Goal: Task Accomplishment & Management: Complete application form

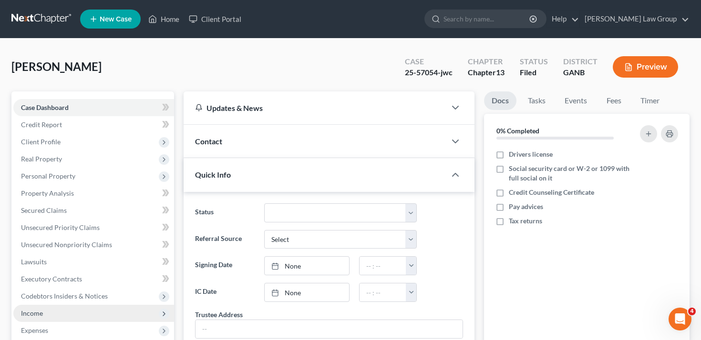
click at [102, 308] on span "Income" at bounding box center [93, 313] width 161 height 17
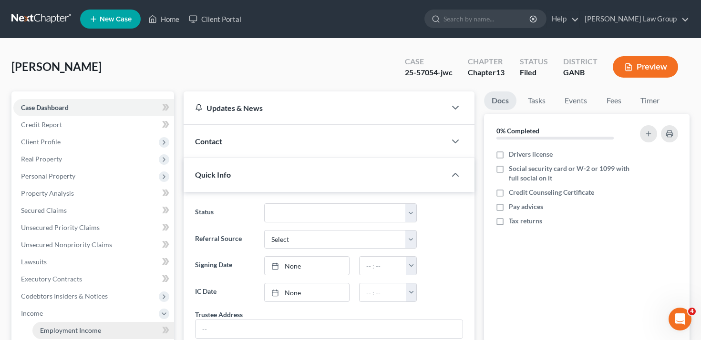
click at [118, 326] on link "Employment Income" at bounding box center [103, 330] width 142 height 17
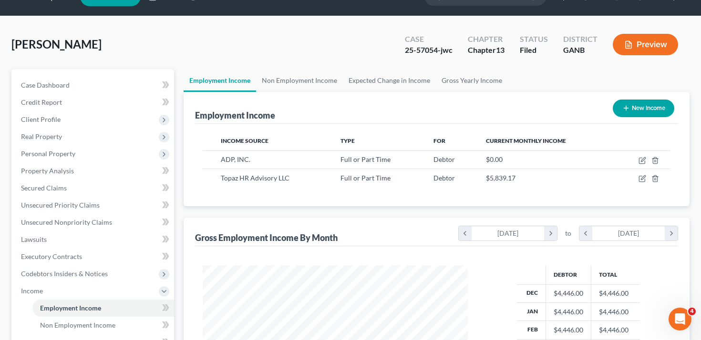
scroll to position [23, 0]
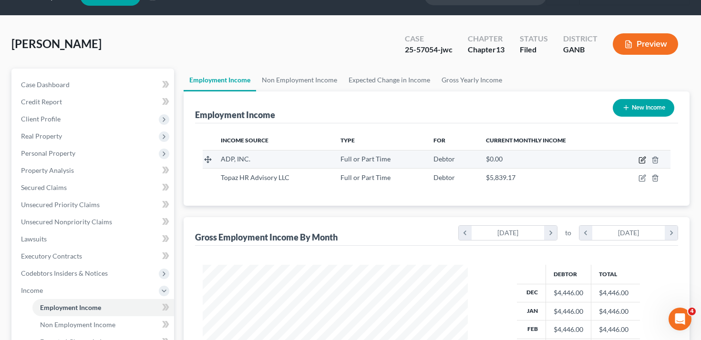
click at [641, 161] on icon "button" at bounding box center [643, 159] width 4 height 4
select select "0"
select select "10"
select select "2"
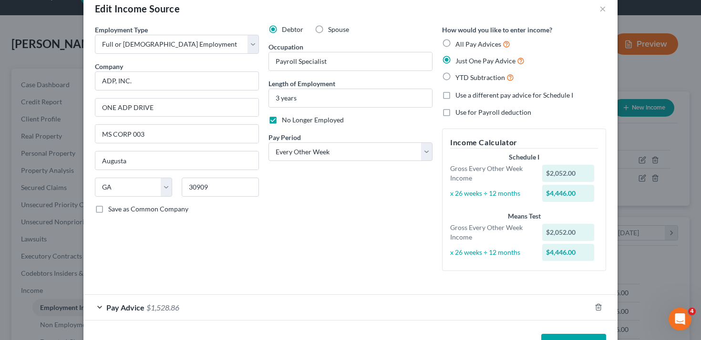
scroll to position [51, 0]
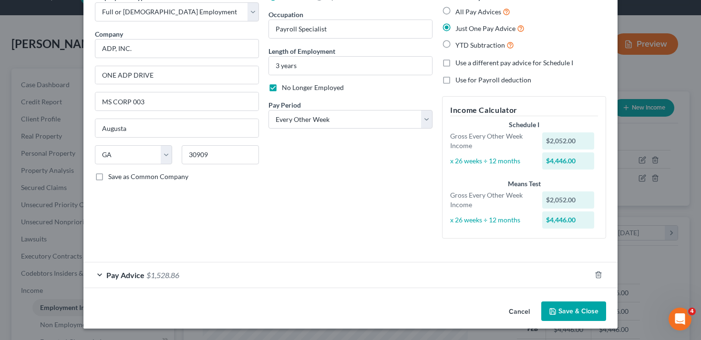
click at [272, 271] on div "Pay Advice $1,528.86" at bounding box center [336, 275] width 507 height 25
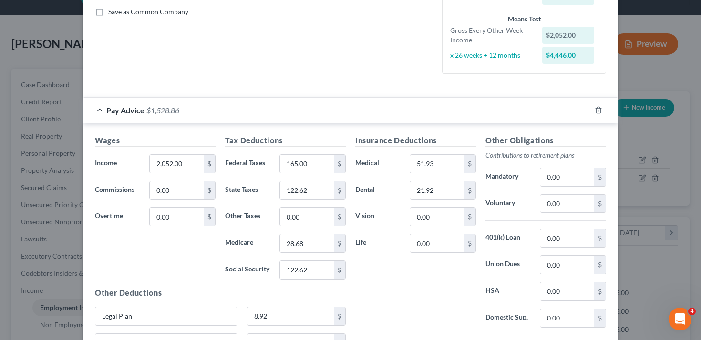
scroll to position [311, 0]
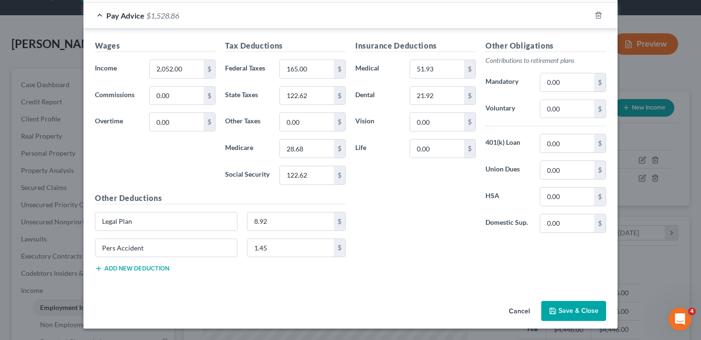
click at [508, 304] on button "Cancel" at bounding box center [519, 311] width 36 height 19
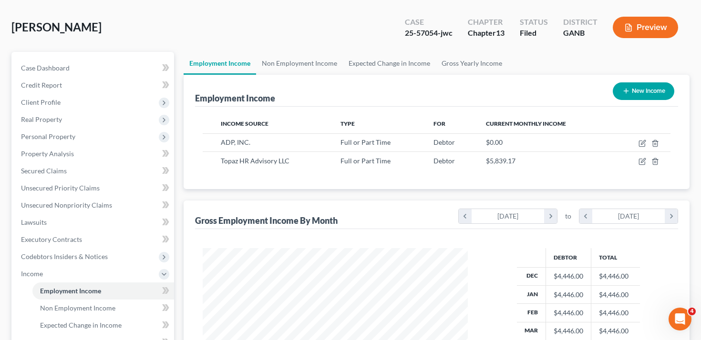
scroll to position [41, 0]
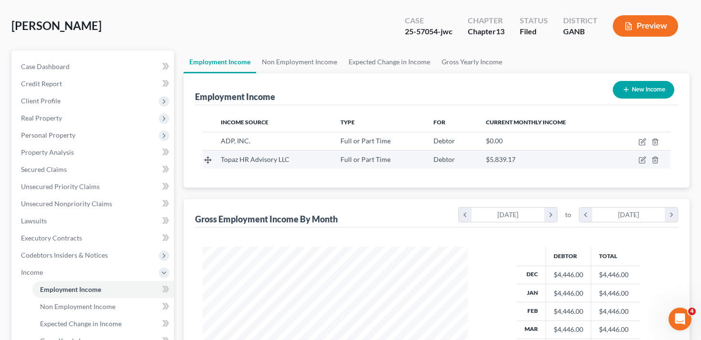
click at [641, 164] on td at bounding box center [642, 160] width 56 height 18
click at [646, 152] on td at bounding box center [642, 160] width 56 height 18
click at [644, 157] on icon "button" at bounding box center [642, 160] width 8 height 8
select select "0"
select select "35"
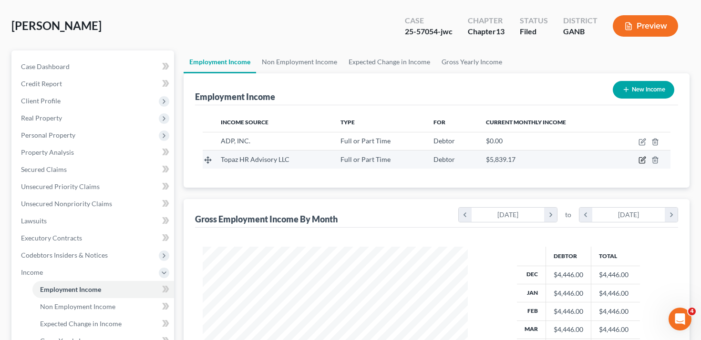
select select "2"
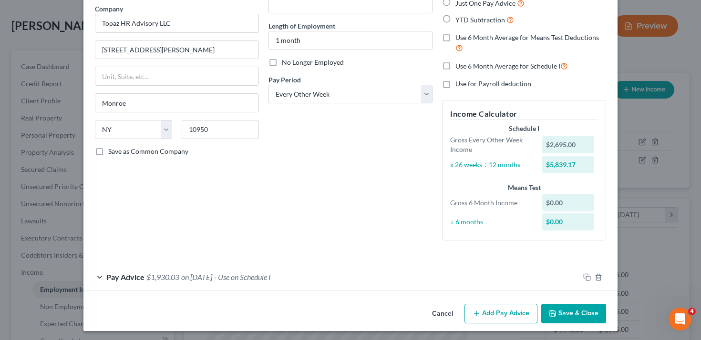
scroll to position [79, 0]
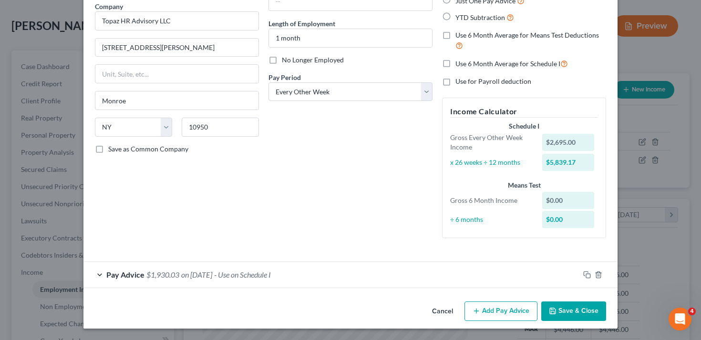
click at [652, 53] on div "Edit Income Source × Employment Type * Select Full or [DEMOGRAPHIC_DATA] Employ…" at bounding box center [350, 170] width 701 height 340
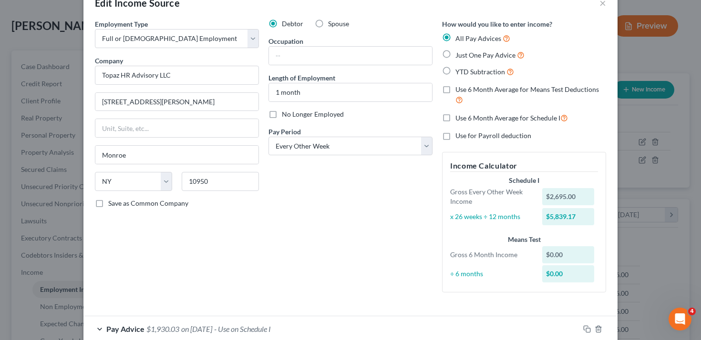
scroll to position [0, 0]
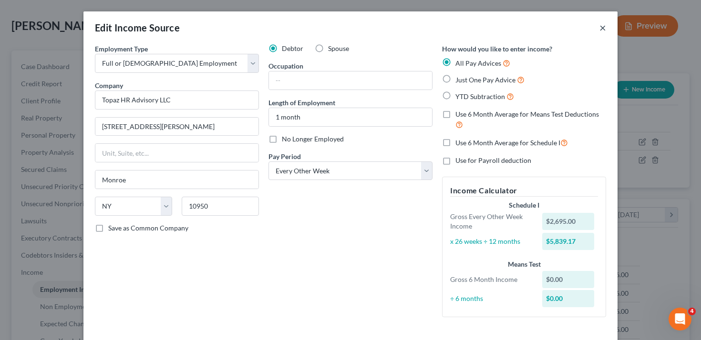
click at [603, 25] on button "×" at bounding box center [602, 27] width 7 height 11
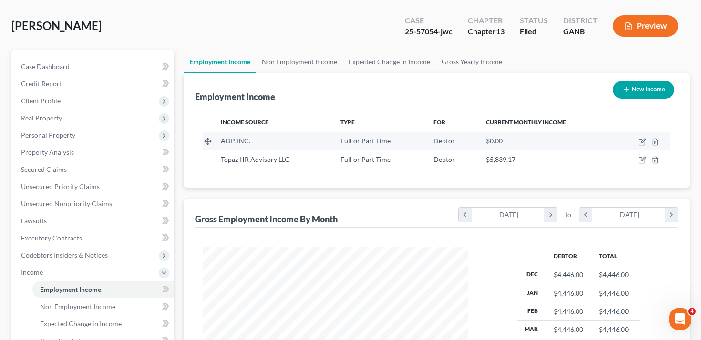
click at [646, 142] on td at bounding box center [642, 141] width 56 height 18
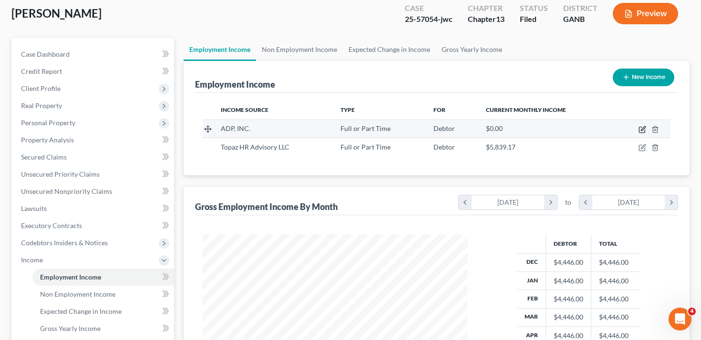
click at [642, 131] on icon "button" at bounding box center [642, 130] width 8 height 8
select select "0"
select select "10"
select select "2"
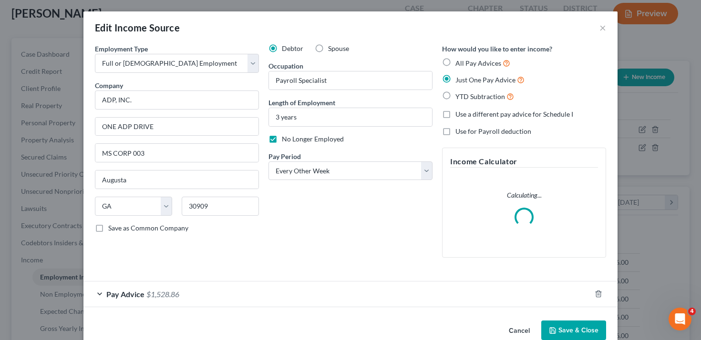
scroll to position [19, 0]
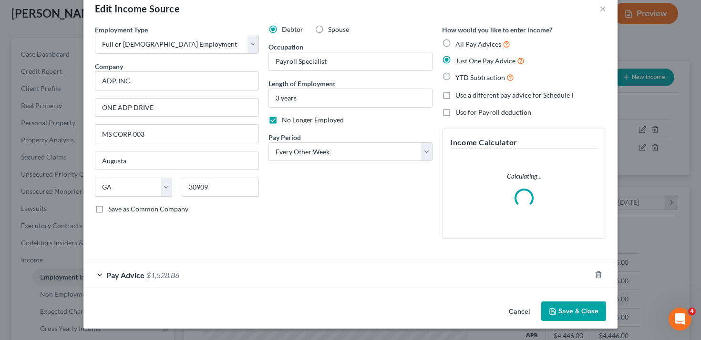
click at [320, 268] on div "Pay Advice $1,528.86" at bounding box center [336, 275] width 507 height 25
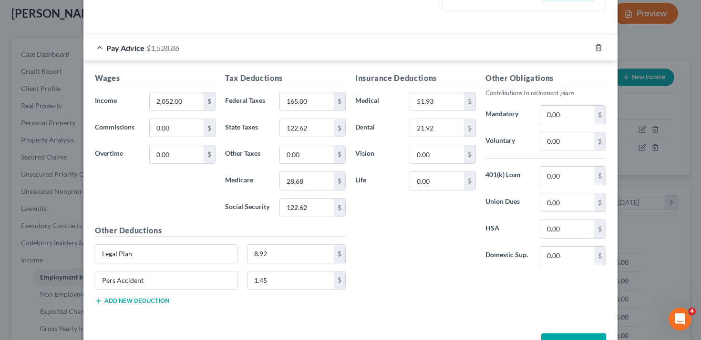
scroll to position [311, 0]
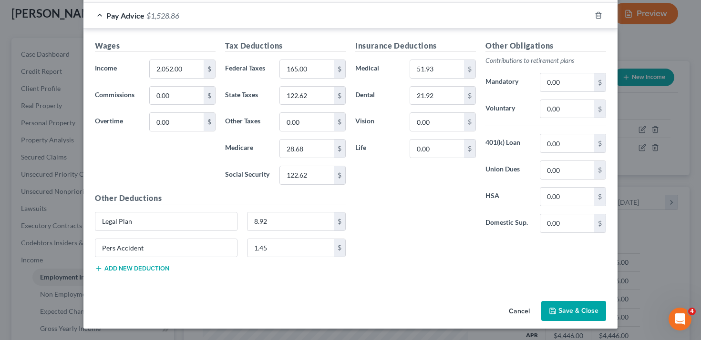
click at [518, 309] on button "Cancel" at bounding box center [519, 311] width 36 height 19
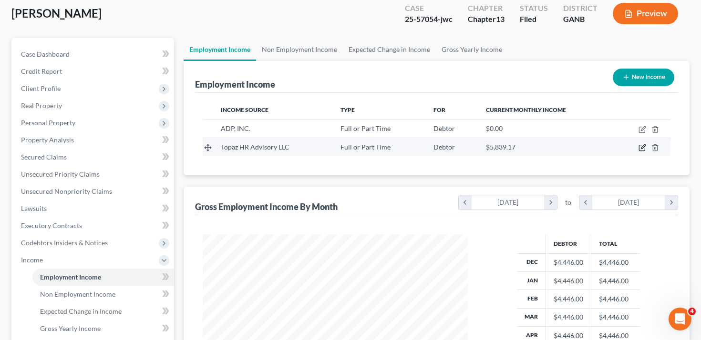
click at [640, 146] on icon "button" at bounding box center [642, 148] width 8 height 8
select select "0"
select select "35"
select select "2"
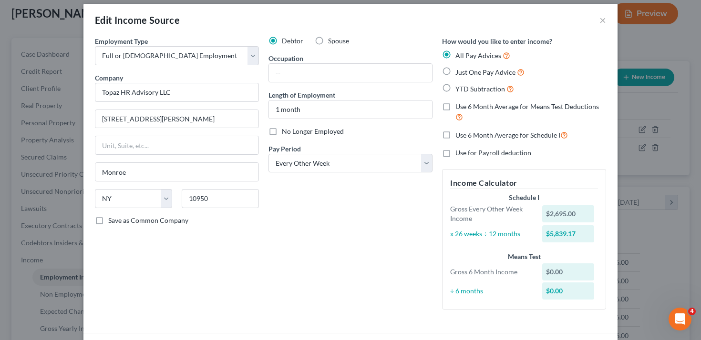
scroll to position [0, 0]
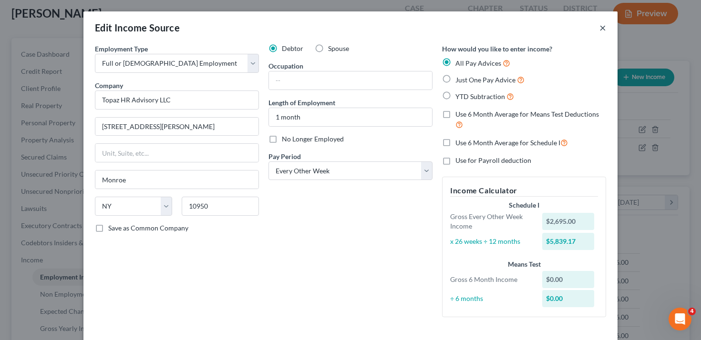
click at [604, 24] on button "×" at bounding box center [602, 27] width 7 height 11
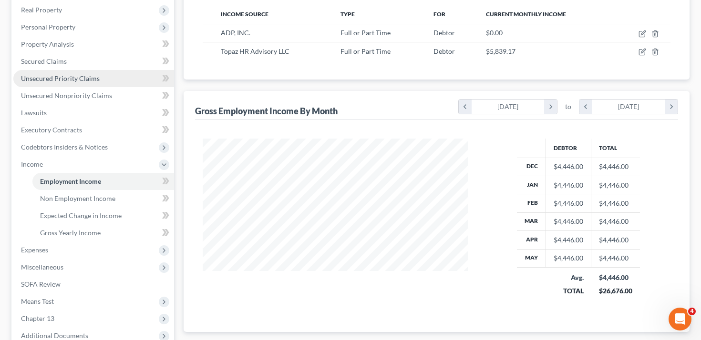
scroll to position [147, 0]
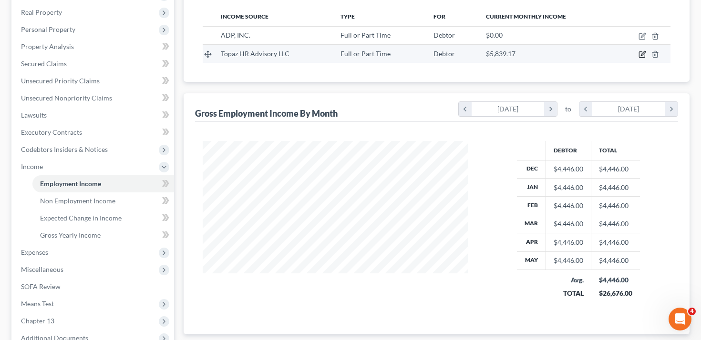
click at [641, 55] on icon "button" at bounding box center [643, 53] width 4 height 4
select select "0"
select select "35"
select select "2"
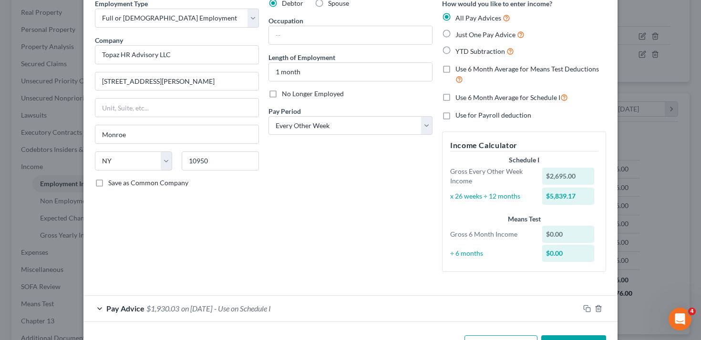
scroll to position [77, 0]
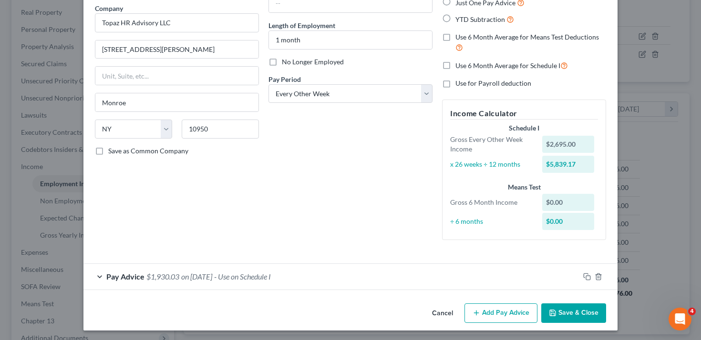
click at [375, 275] on div "Pay Advice $1,930.03 on [DATE] - Use on Schedule I" at bounding box center [331, 276] width 496 height 25
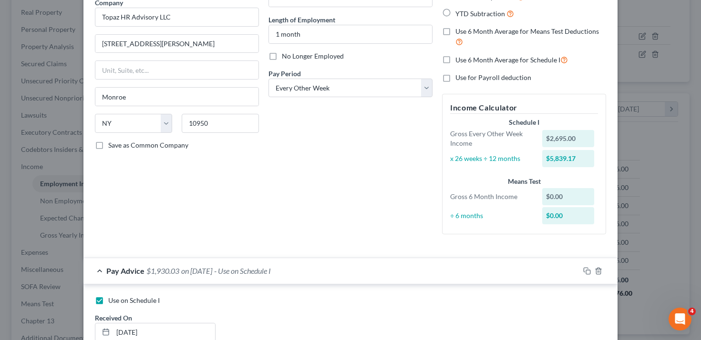
scroll to position [0, 0]
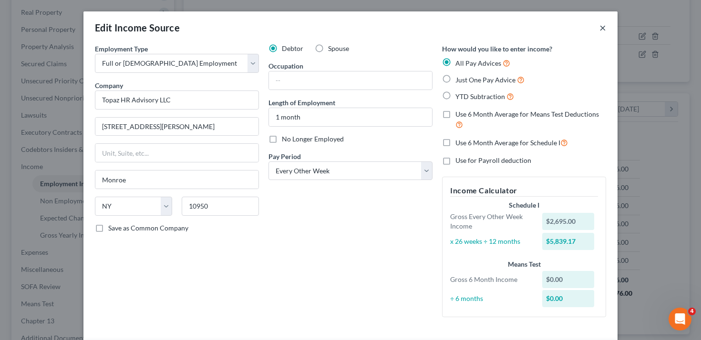
click at [599, 29] on button "×" at bounding box center [602, 27] width 7 height 11
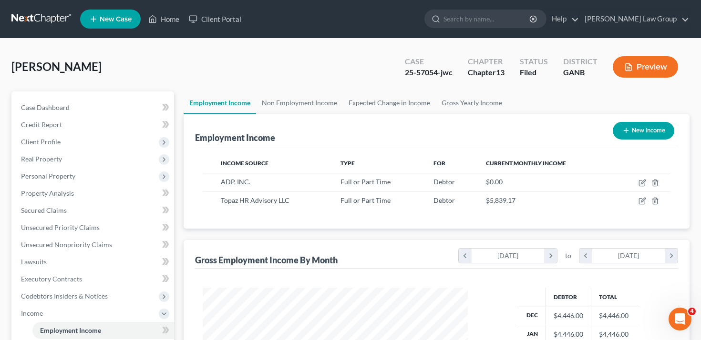
click at [646, 62] on button "Preview" at bounding box center [645, 66] width 65 height 21
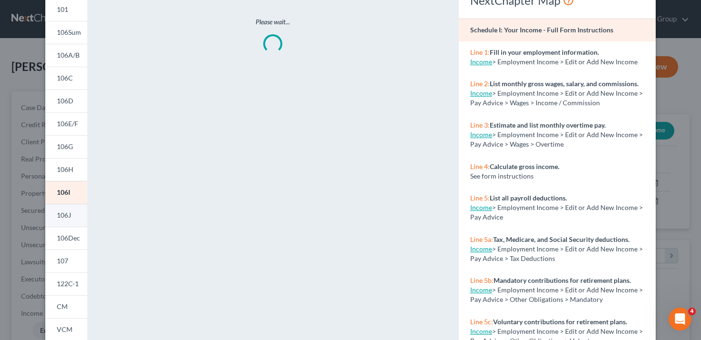
scroll to position [134, 0]
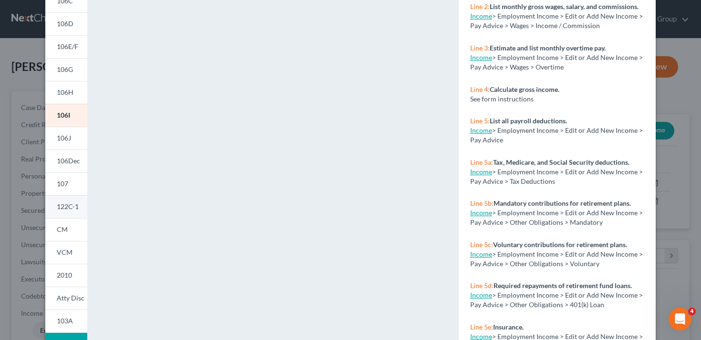
click at [74, 205] on span "122C-1" at bounding box center [68, 207] width 22 height 8
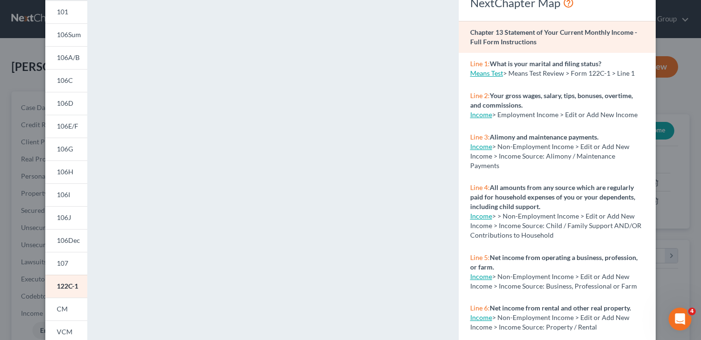
scroll to position [41, 0]
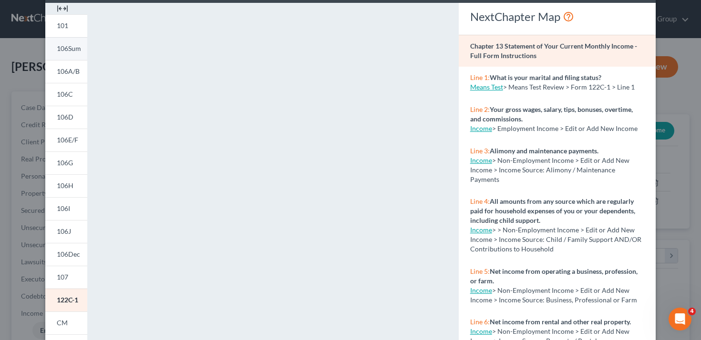
click at [73, 51] on span "106Sum" at bounding box center [69, 48] width 24 height 8
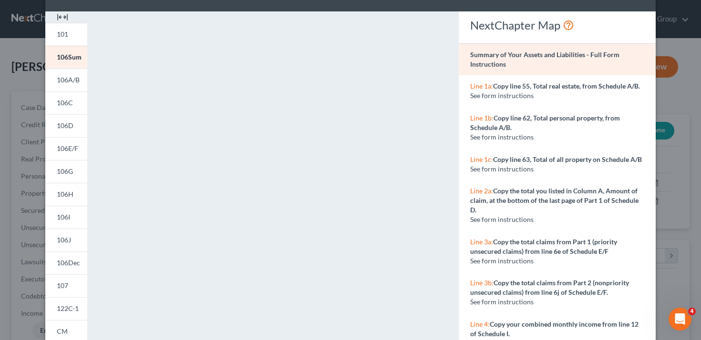
scroll to position [24, 0]
